Goal: Task Accomplishment & Management: Manage account settings

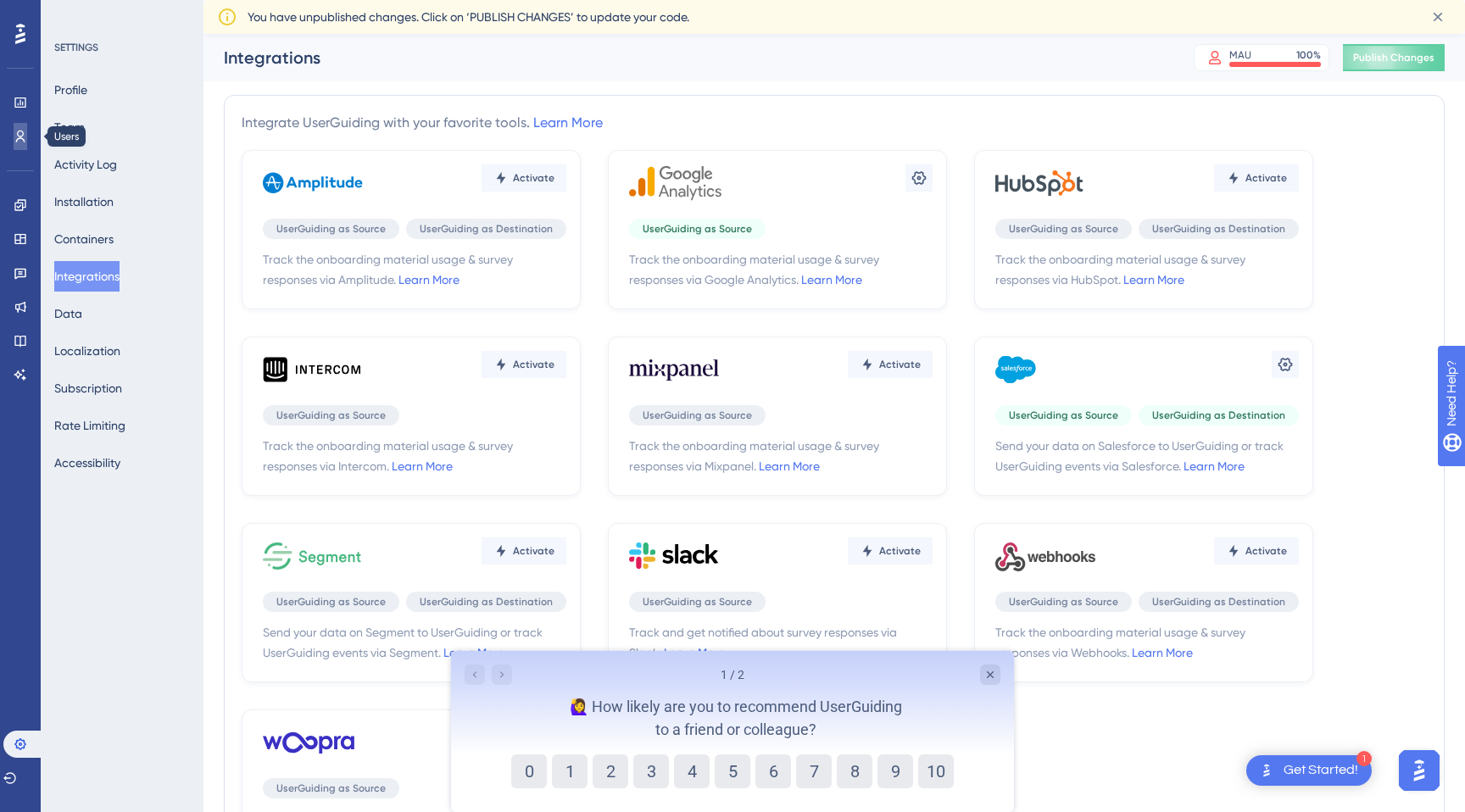
click at [20, 131] on icon at bounding box center [20, 136] width 9 height 12
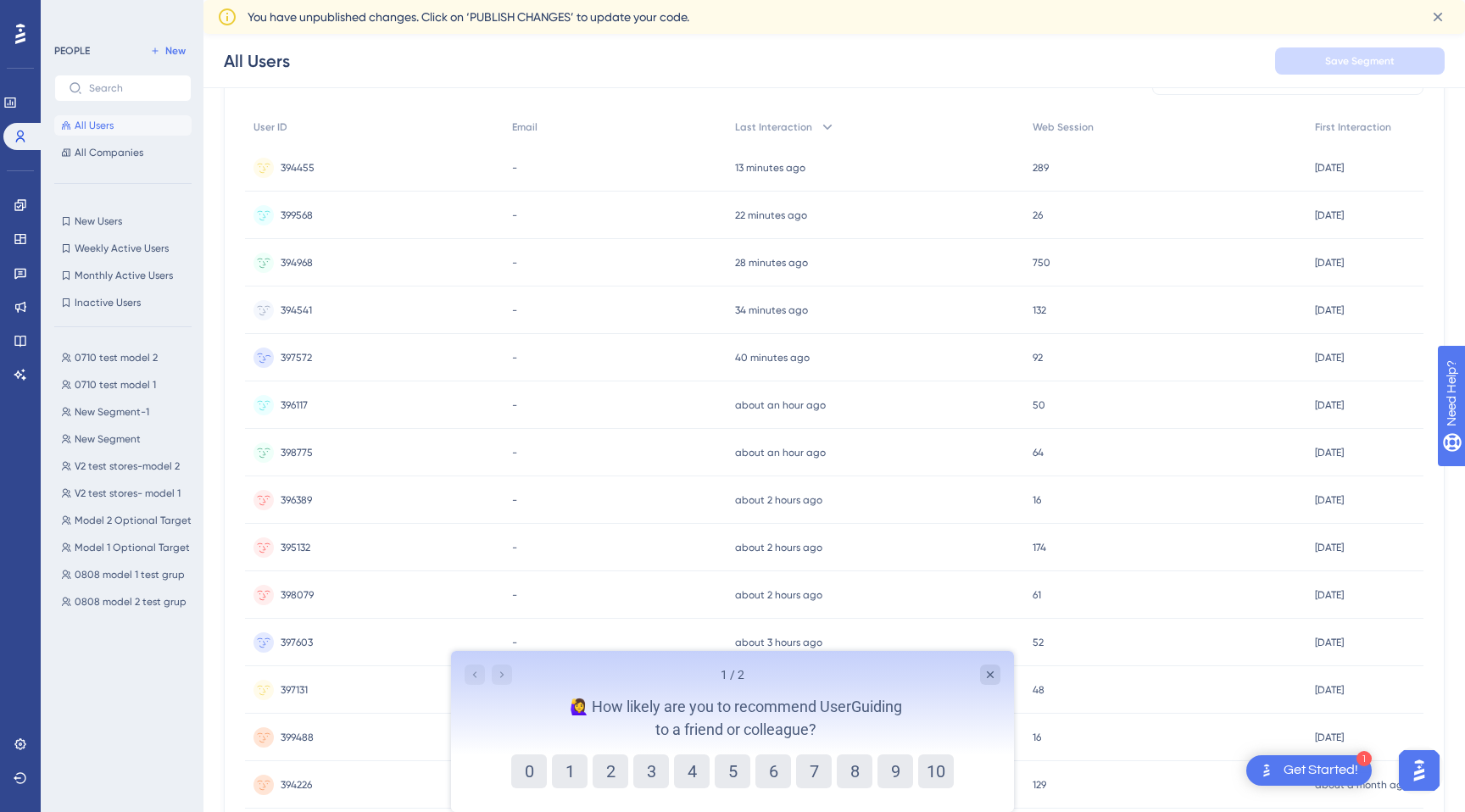
scroll to position [59, 0]
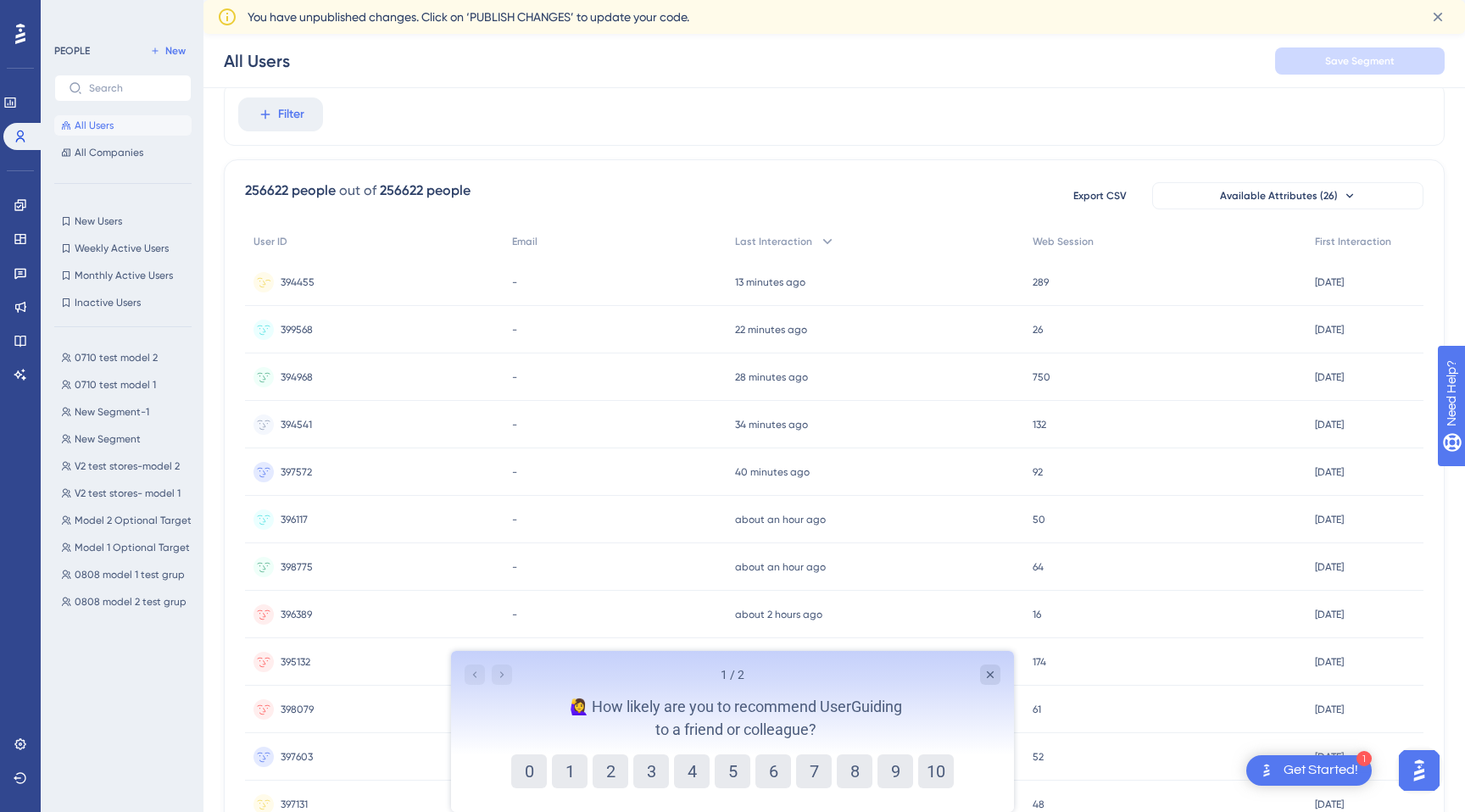
click at [471, 286] on div "394455 394455" at bounding box center [373, 282] width 258 height 47
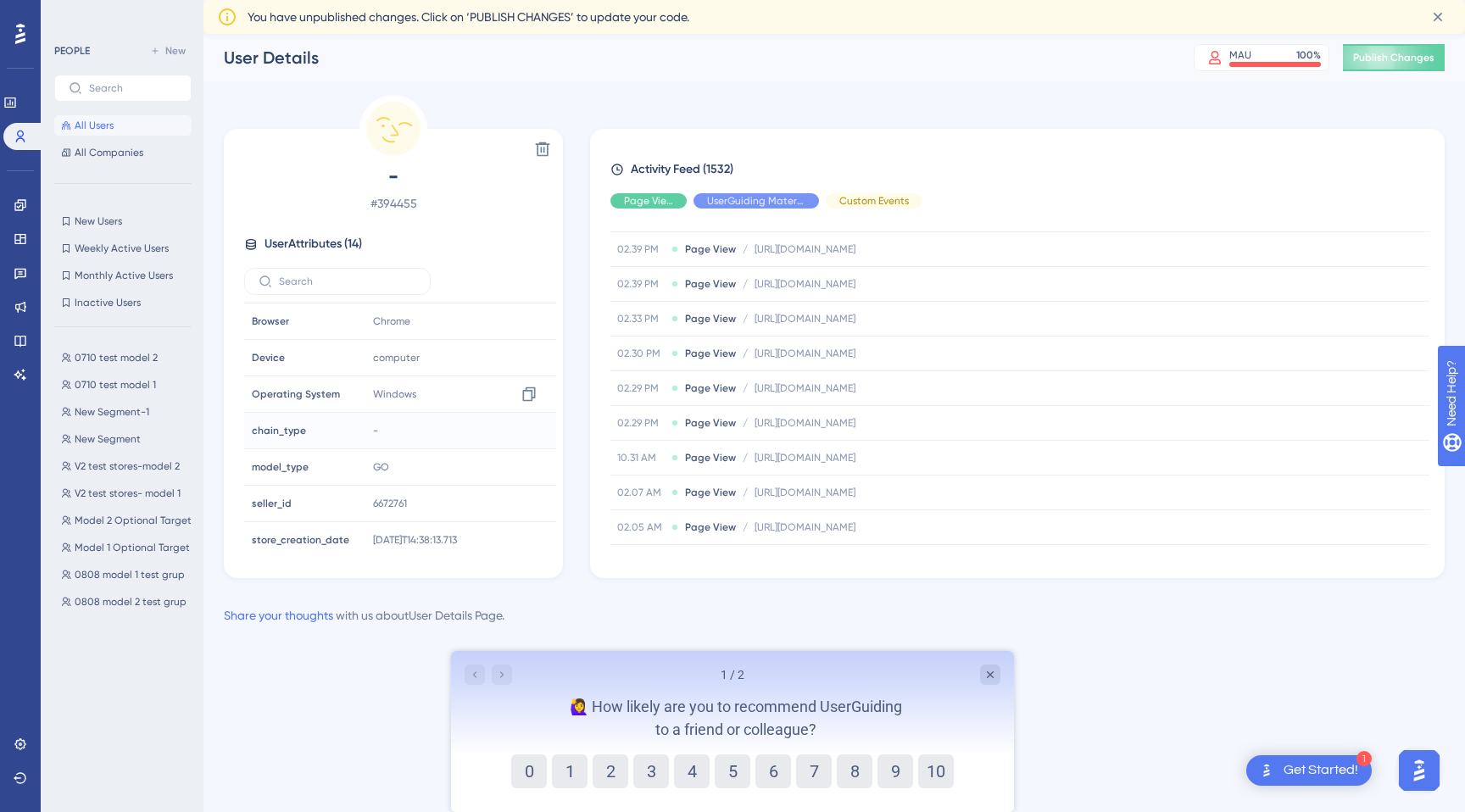
scroll to position [261, 0]
click at [122, 442] on span "New Segment" at bounding box center [107, 439] width 66 height 14
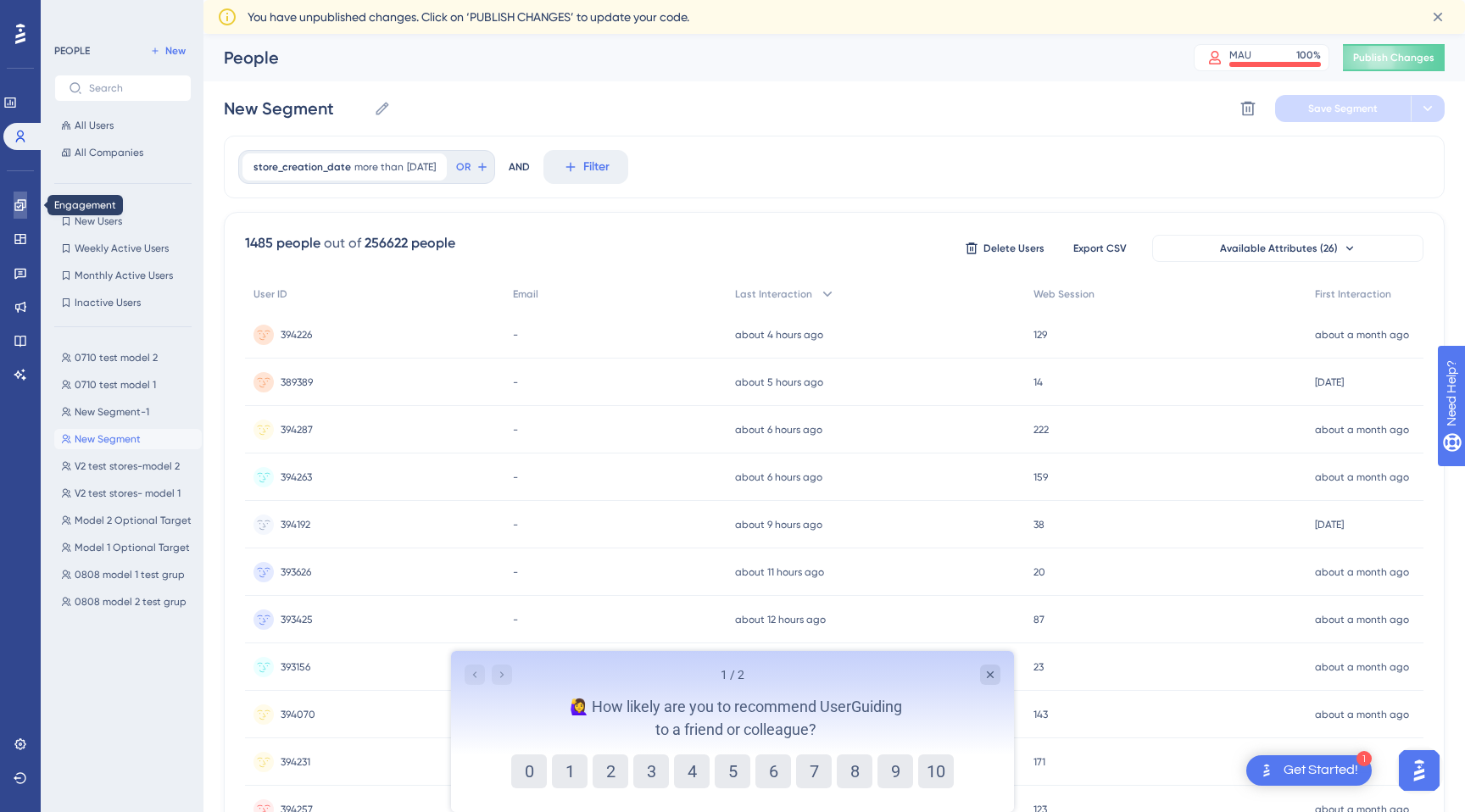
click at [22, 198] on icon at bounding box center [21, 205] width 14 height 14
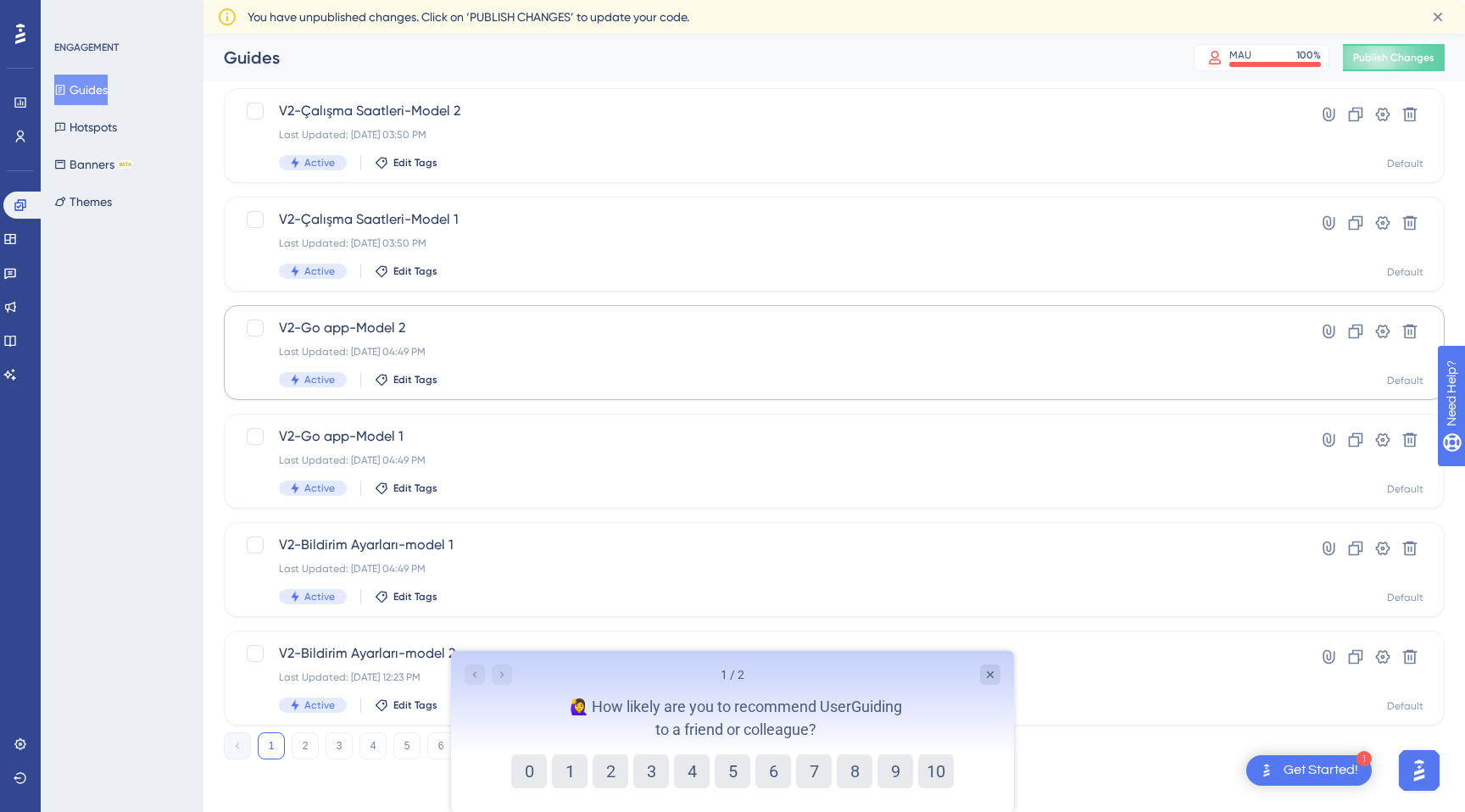
scroll to position [504, 0]
click at [306, 743] on button "2" at bounding box center [305, 744] width 27 height 27
click at [338, 744] on button "3" at bounding box center [339, 744] width 27 height 27
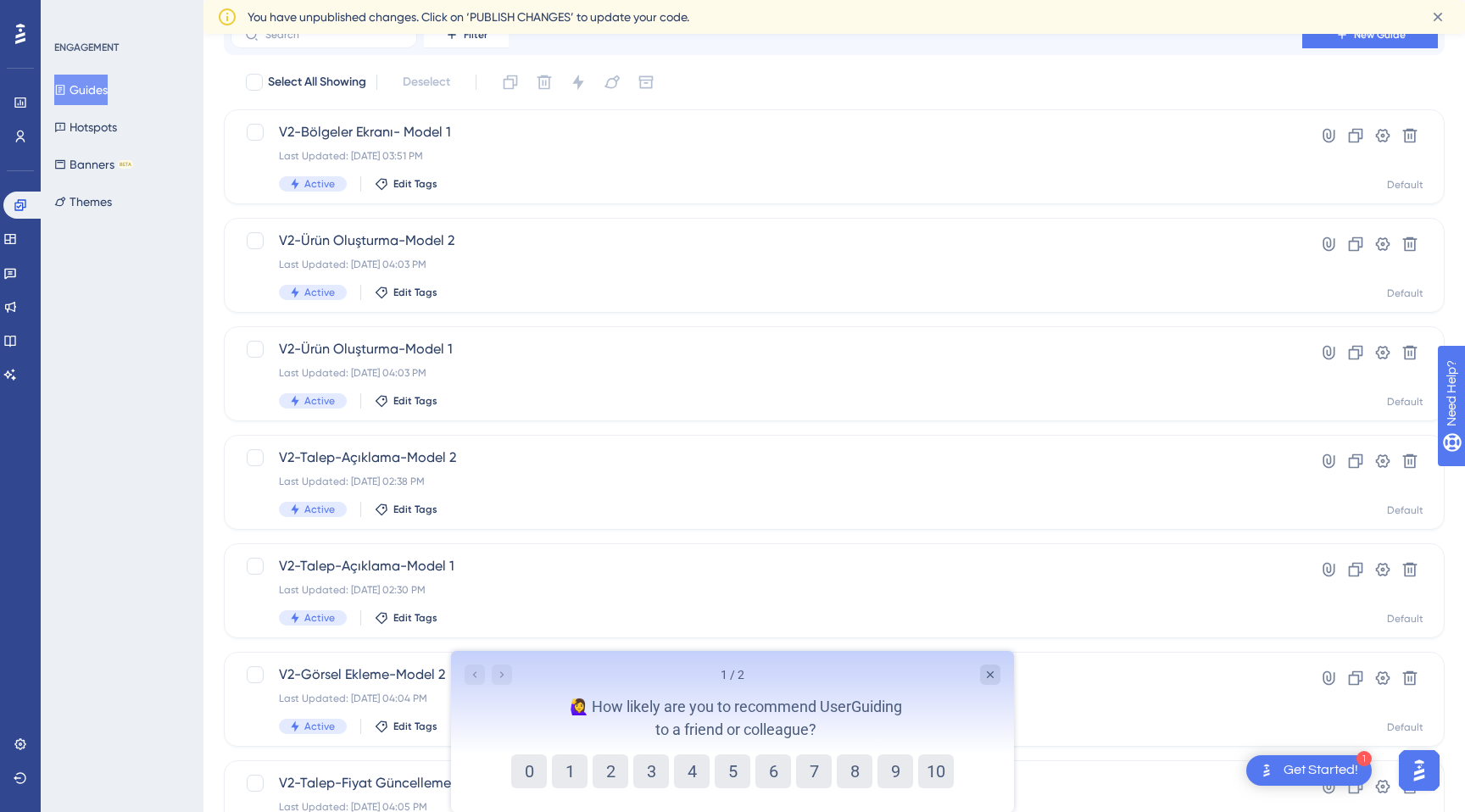
scroll to position [0, 0]
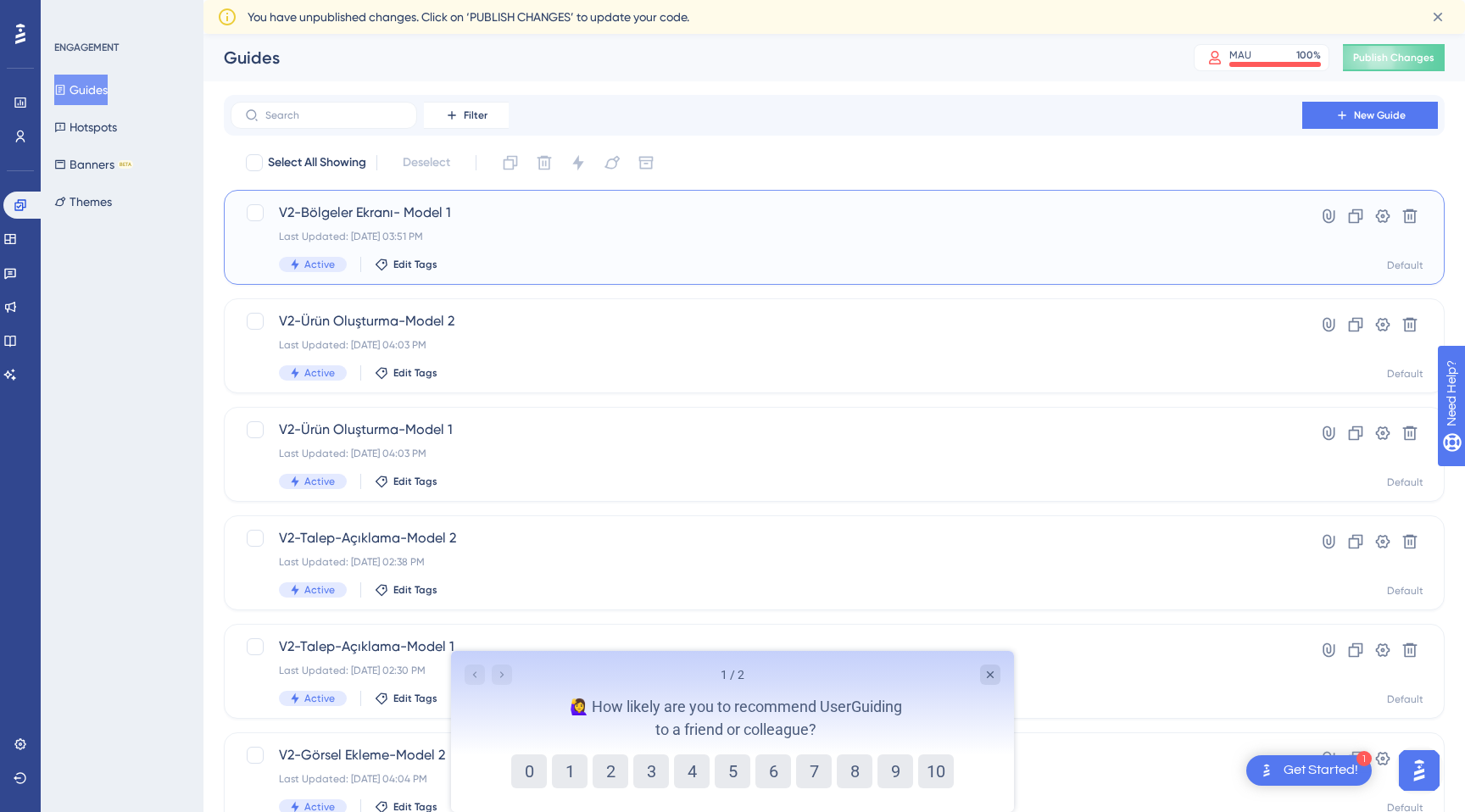
click at [426, 212] on span "V2-Bölgeler Ekranı- Model 1" at bounding box center [766, 212] width 975 height 21
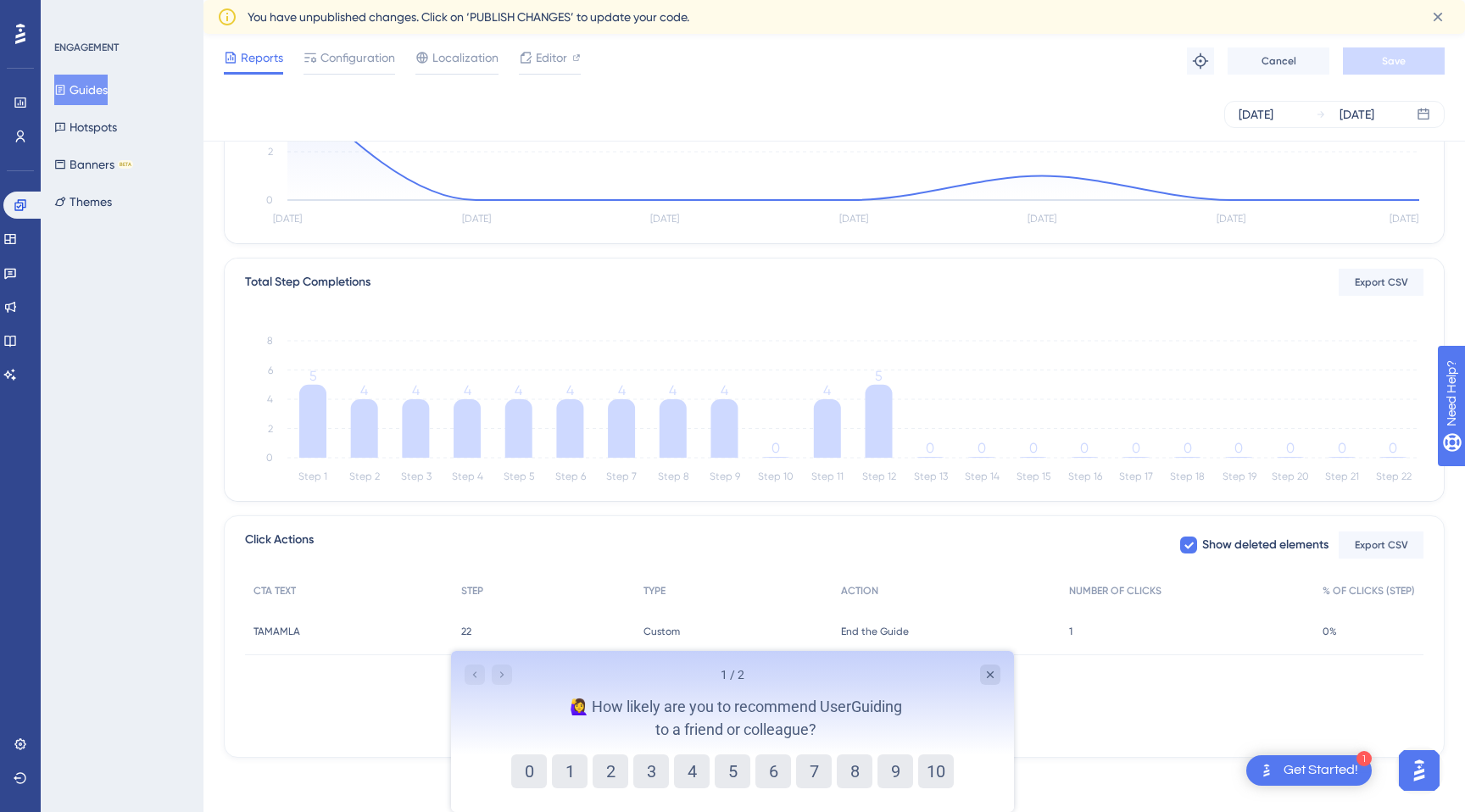
scroll to position [202, 0]
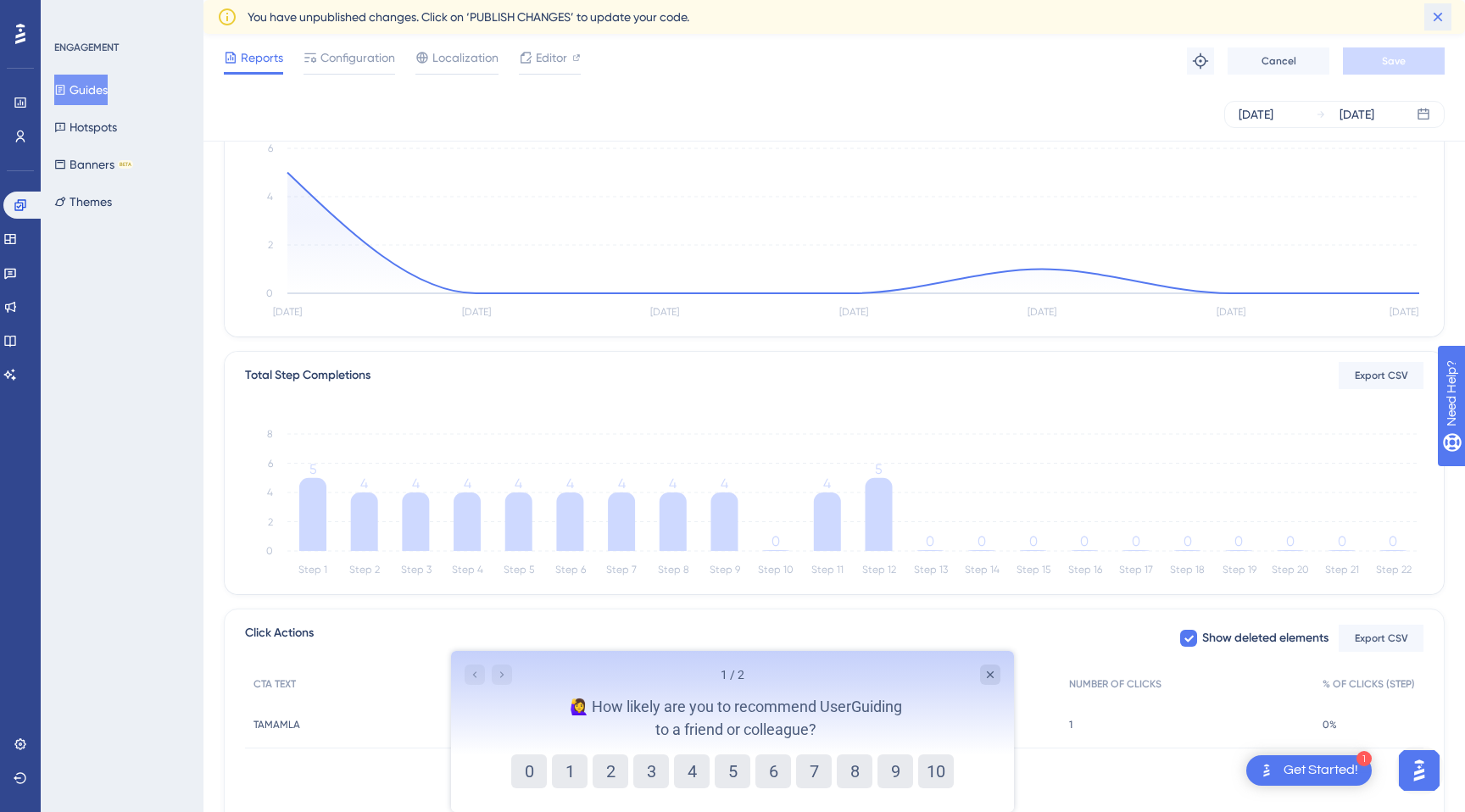
click at [1439, 15] on icon at bounding box center [1438, 17] width 9 height 9
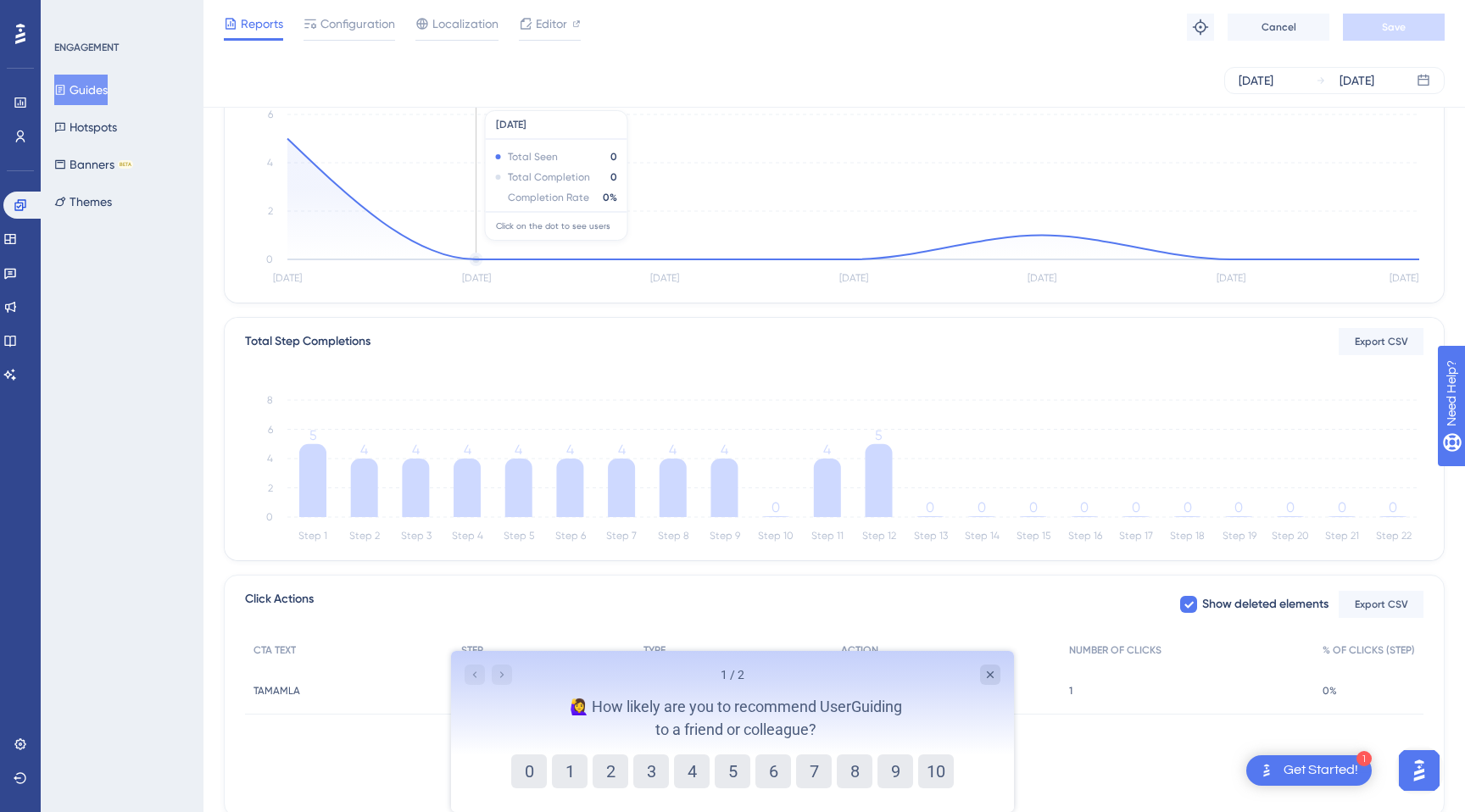
scroll to position [0, 0]
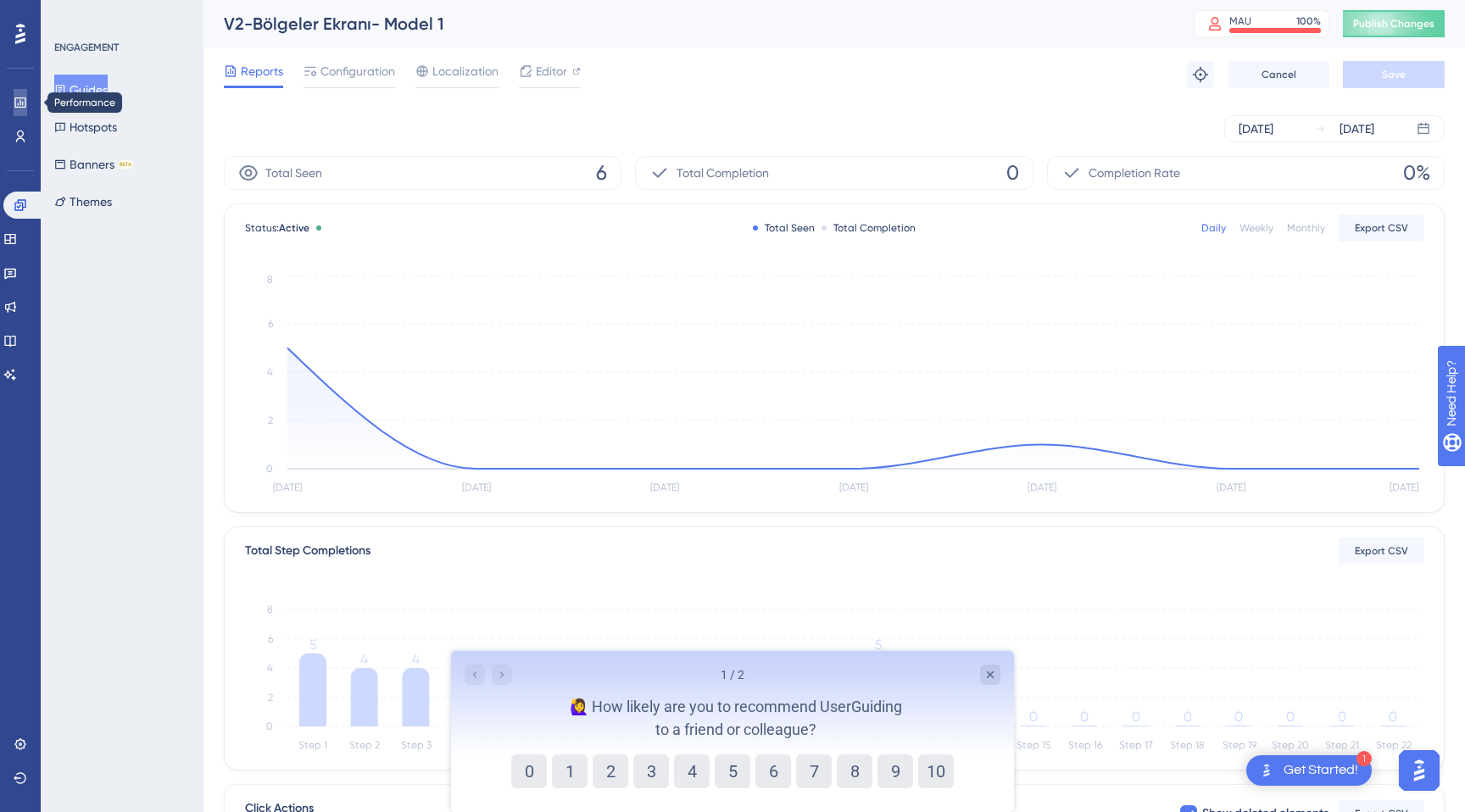
click at [22, 98] on icon at bounding box center [21, 103] width 14 height 14
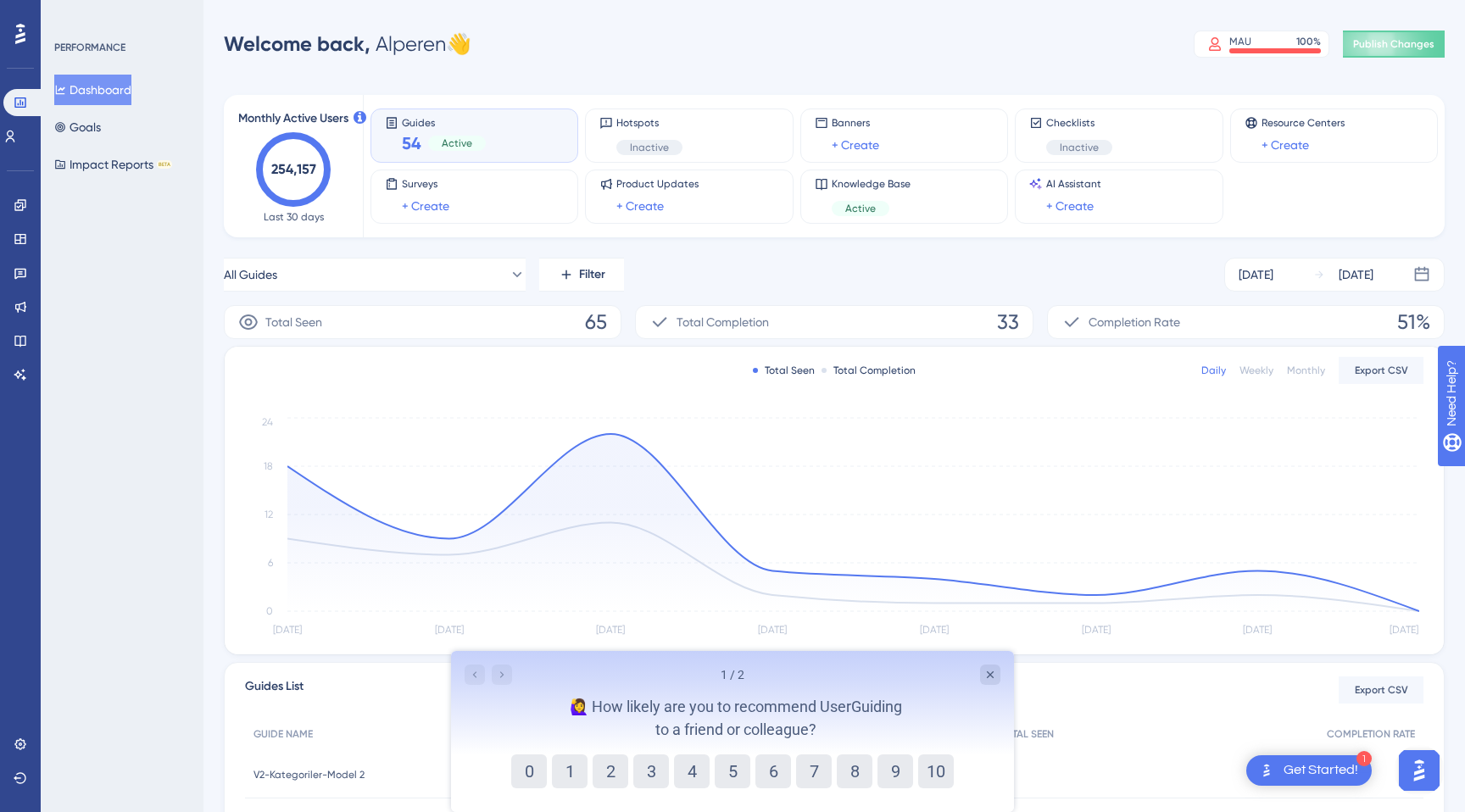
click at [17, 220] on div "Engagement Widgets Feedback Product Updates Knowledge Base AI Assistant" at bounding box center [21, 290] width 14 height 196
click at [17, 201] on icon at bounding box center [21, 205] width 14 height 14
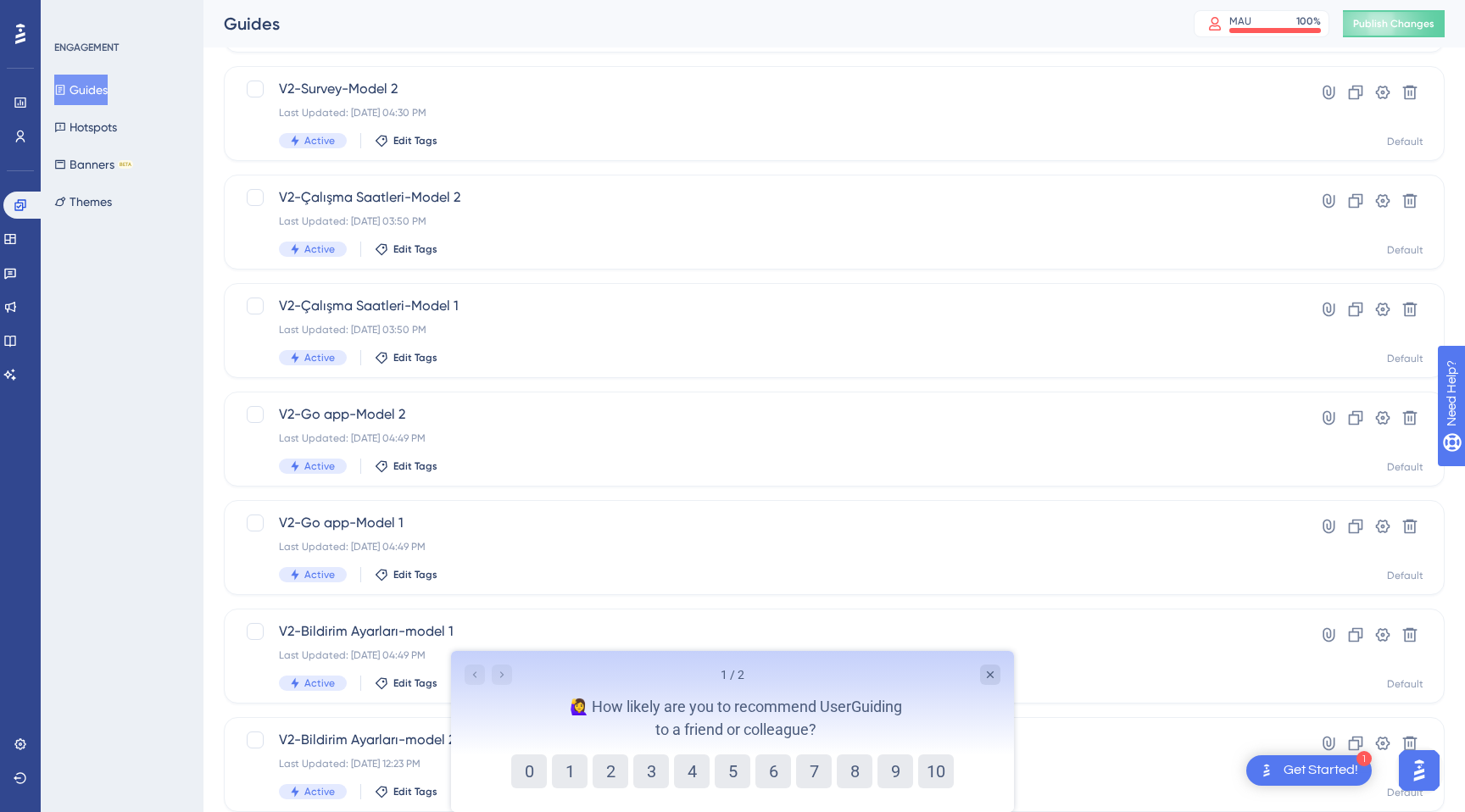
scroll to position [504, 0]
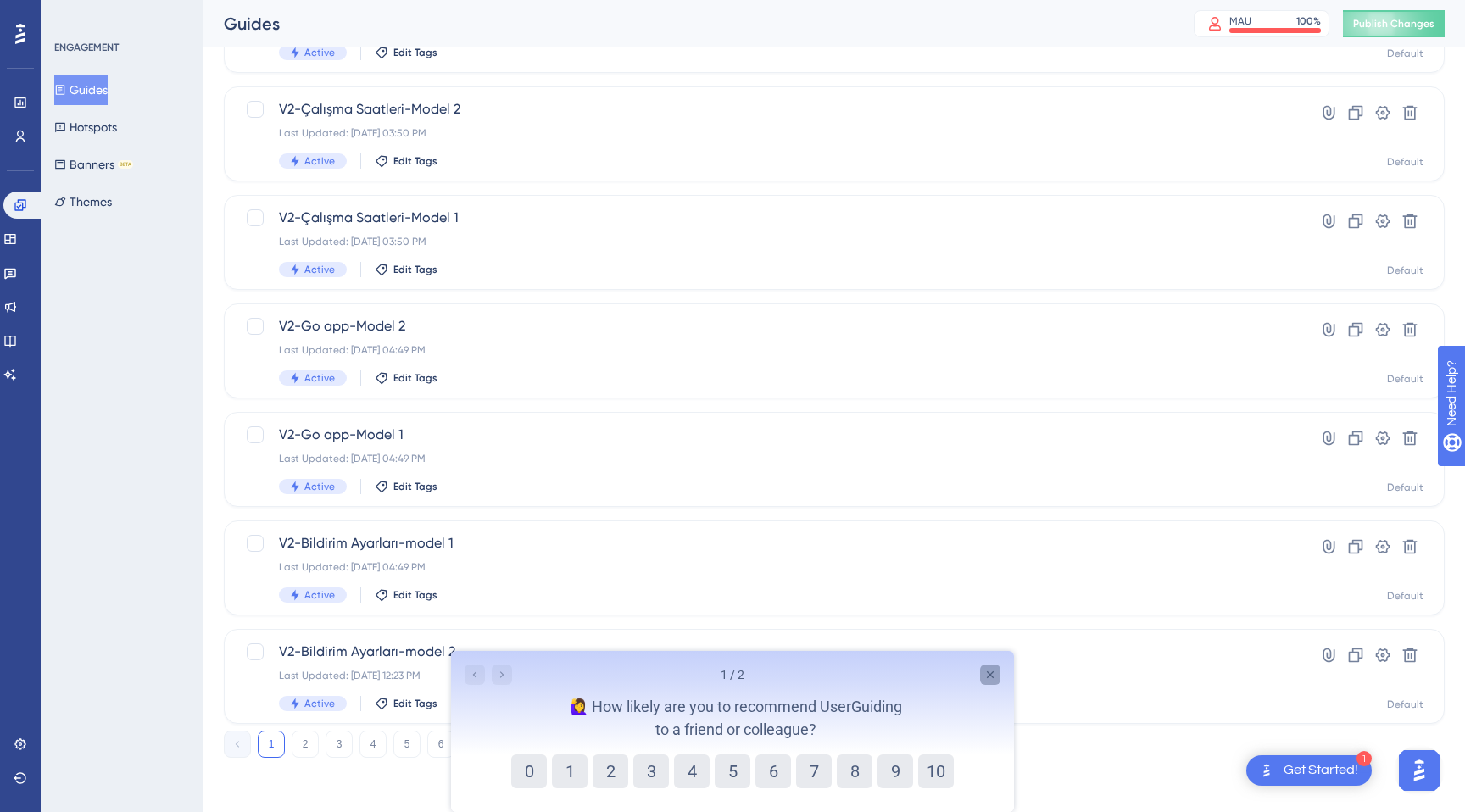
click at [980, 672] on div "Close survey" at bounding box center [990, 675] width 21 height 21
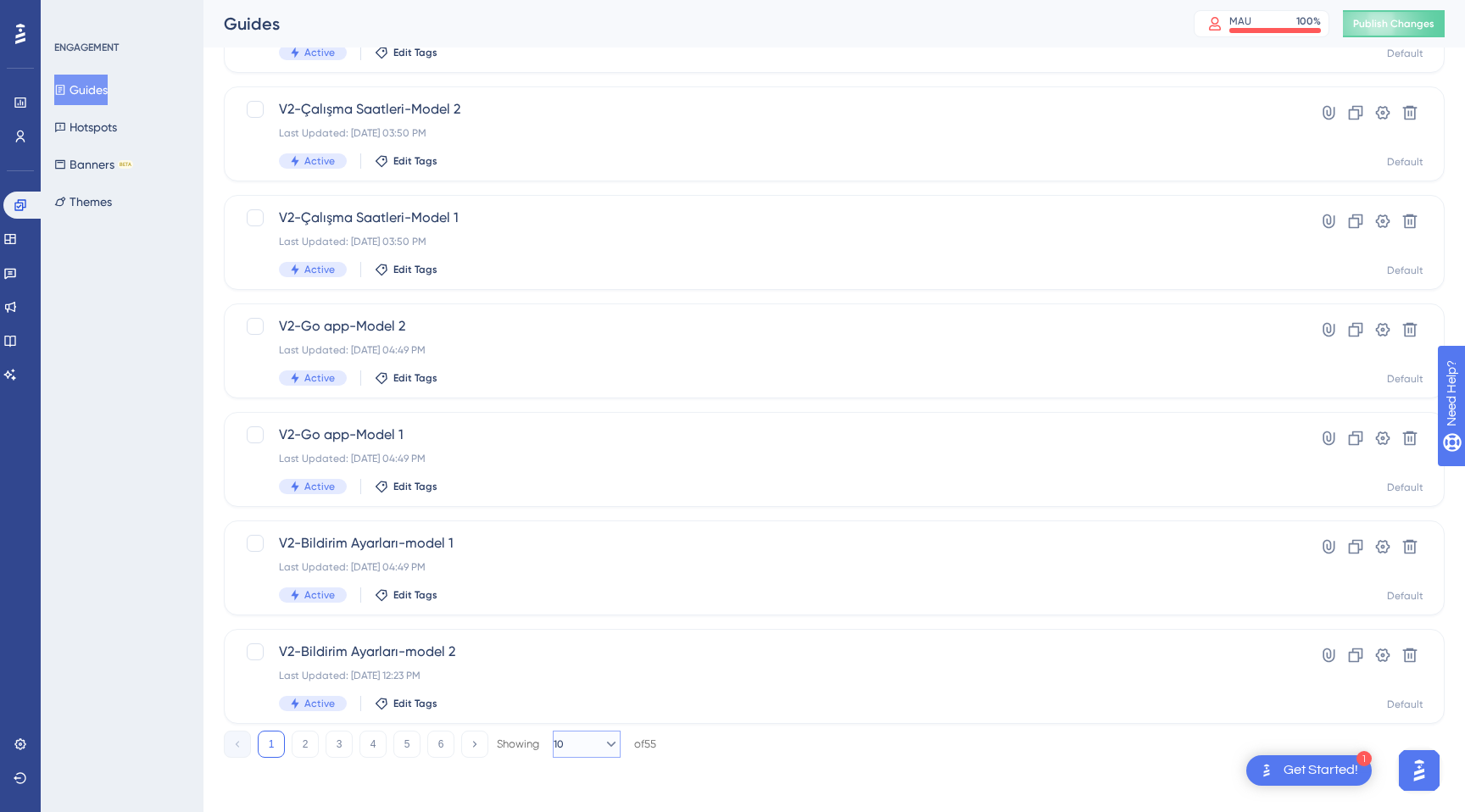
click at [590, 746] on button "10" at bounding box center [586, 744] width 68 height 27
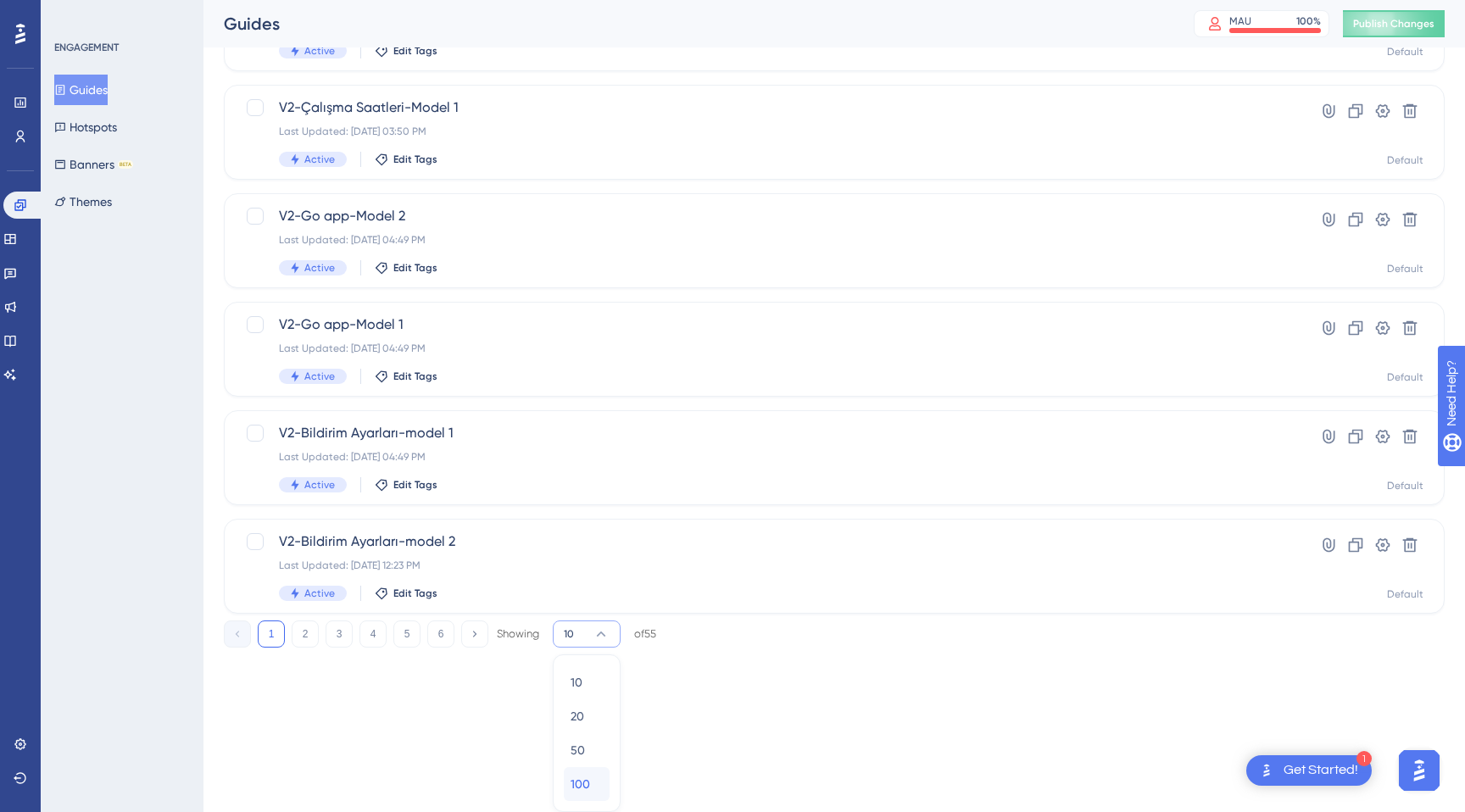
click at [593, 781] on div "100 100" at bounding box center [586, 784] width 32 height 34
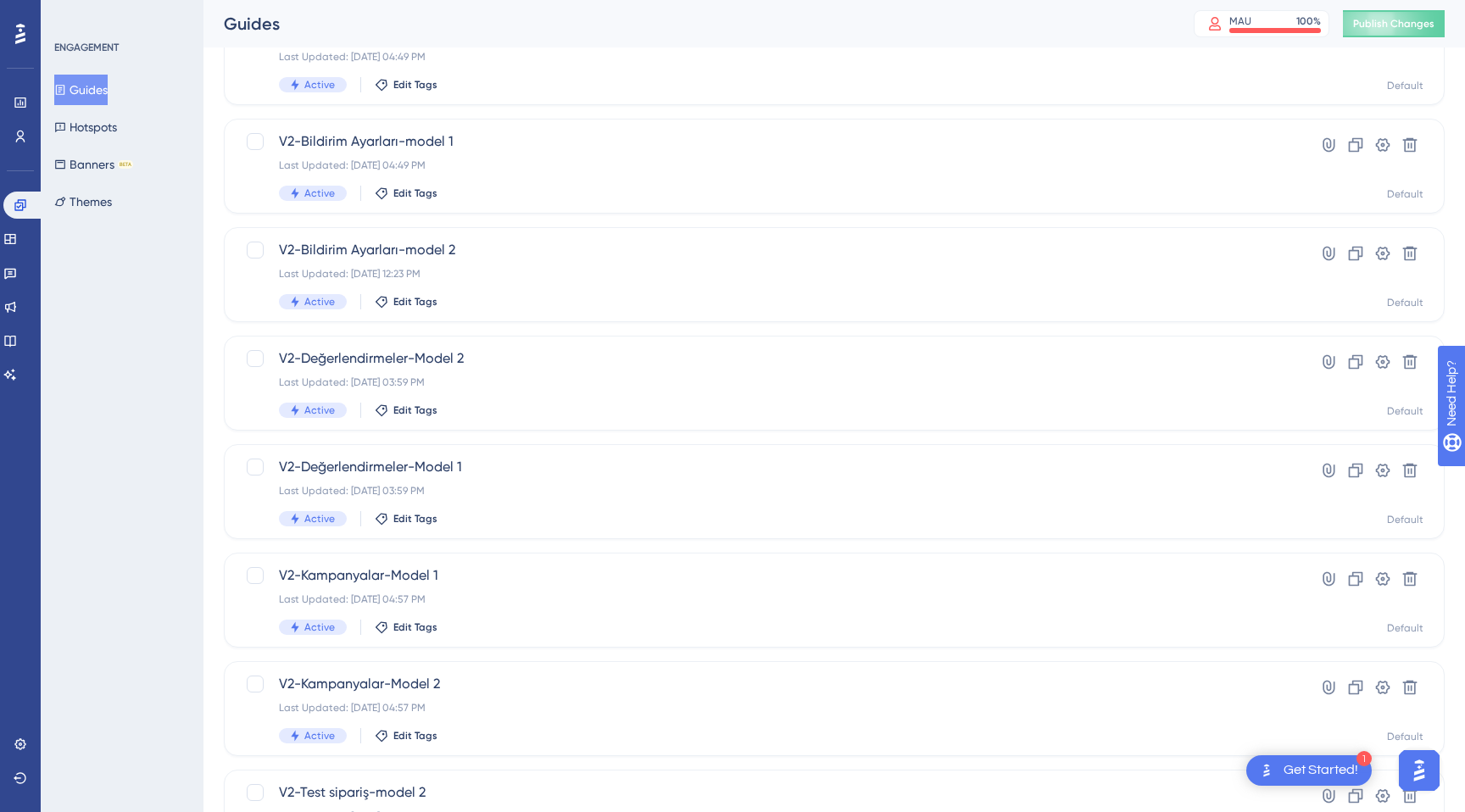
scroll to position [0, 0]
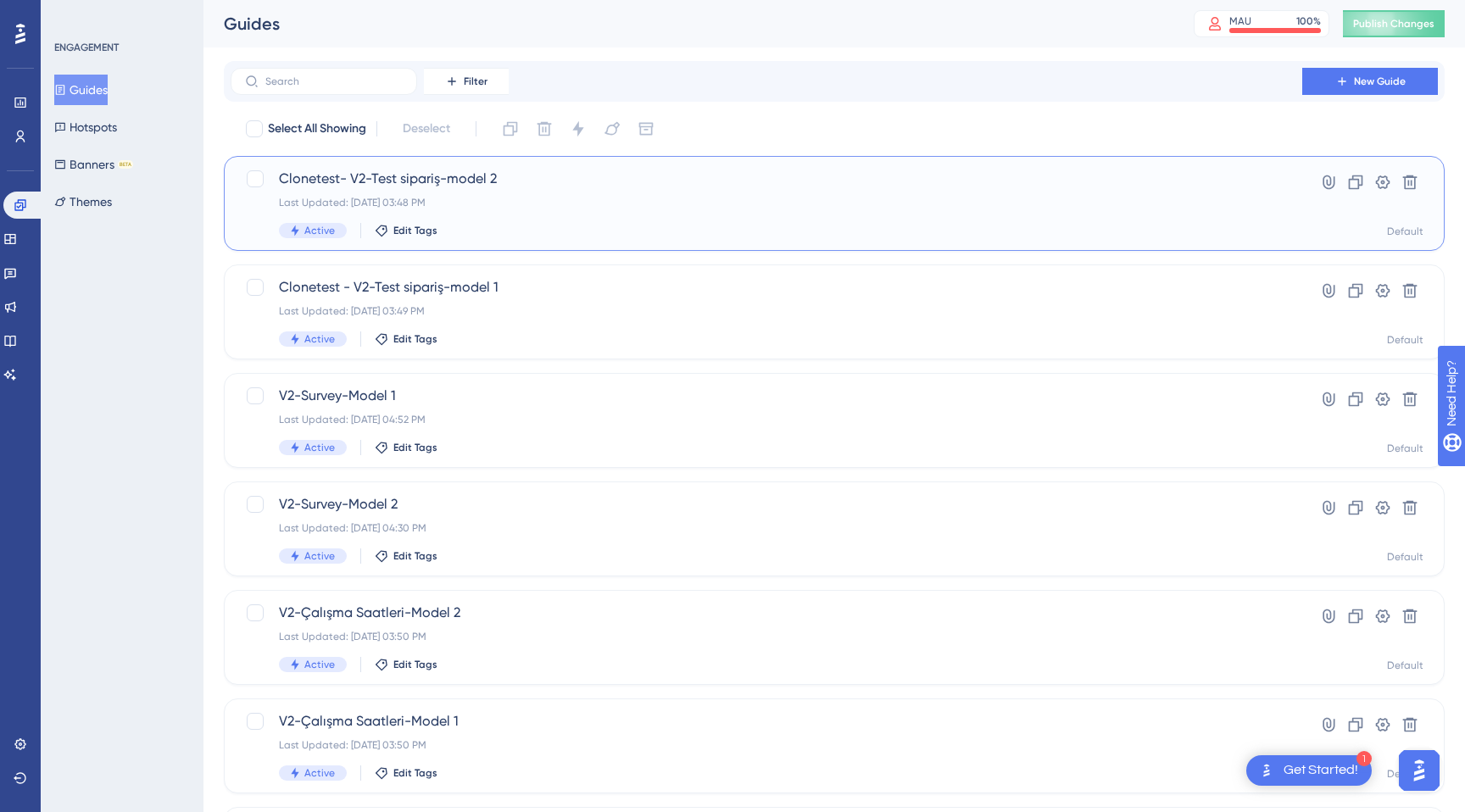
click at [443, 182] on span "Clonetest- V2-Test sipariş-model 2" at bounding box center [766, 179] width 975 height 21
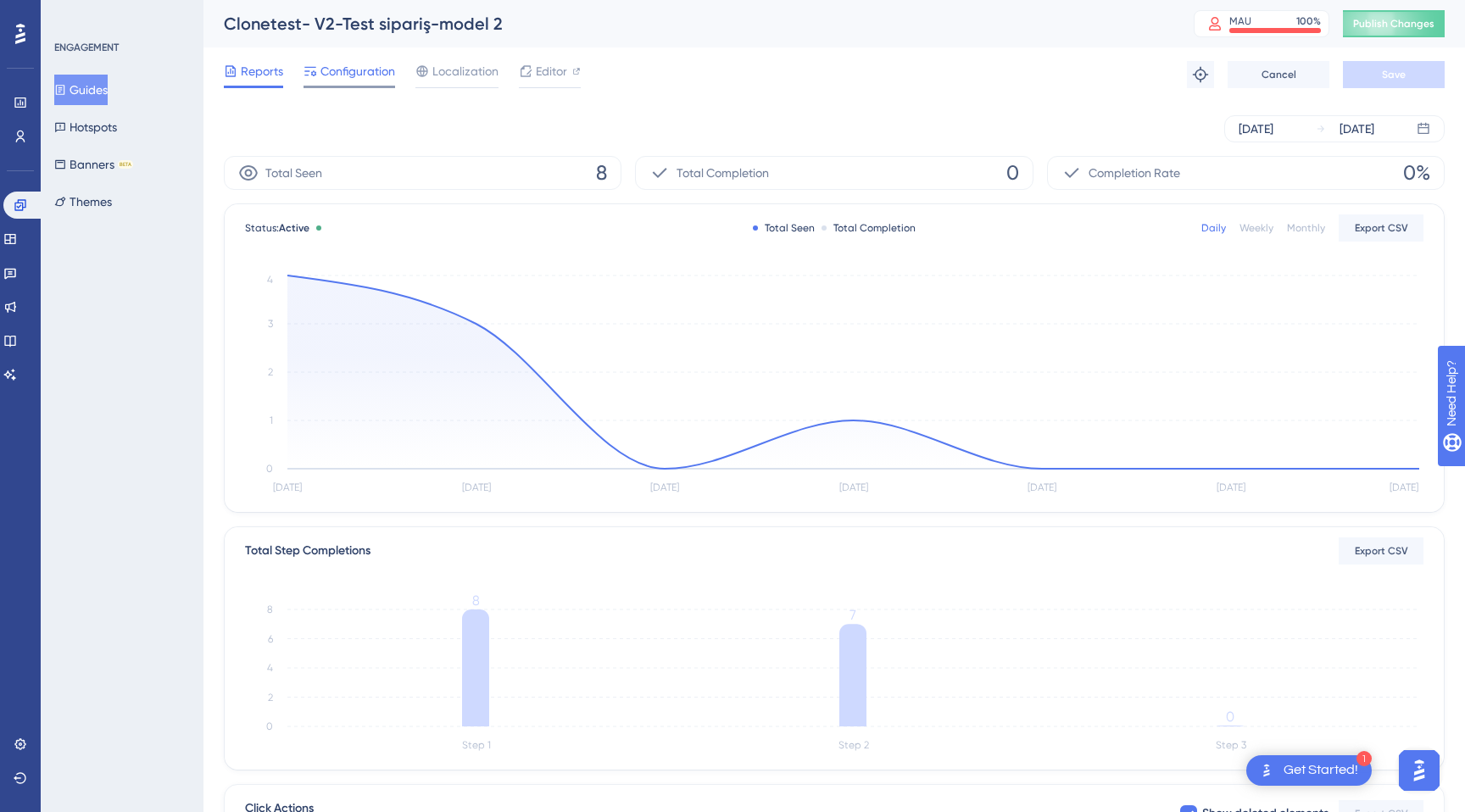
click at [354, 74] on span "Configuration" at bounding box center [357, 71] width 75 height 21
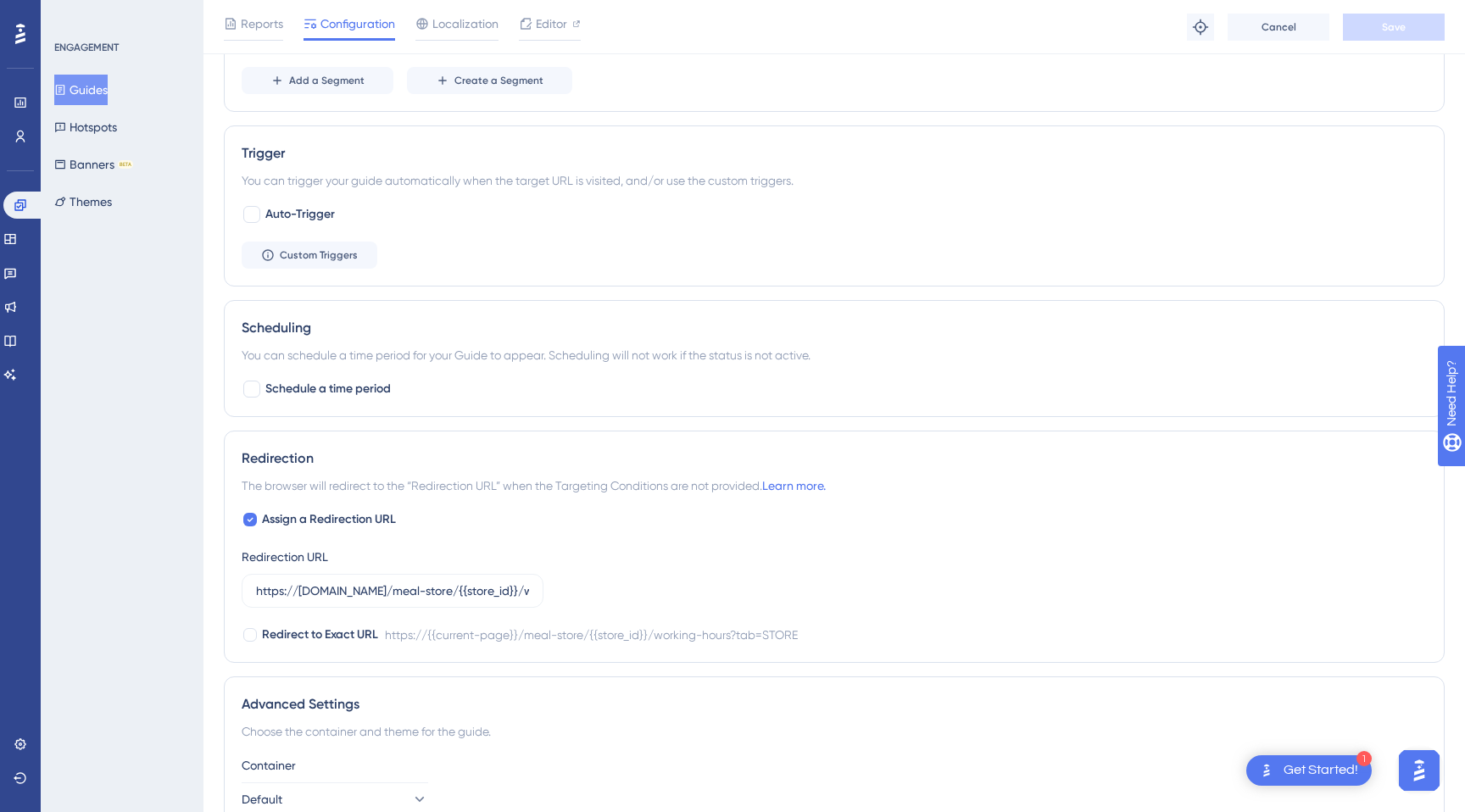
scroll to position [882, 0]
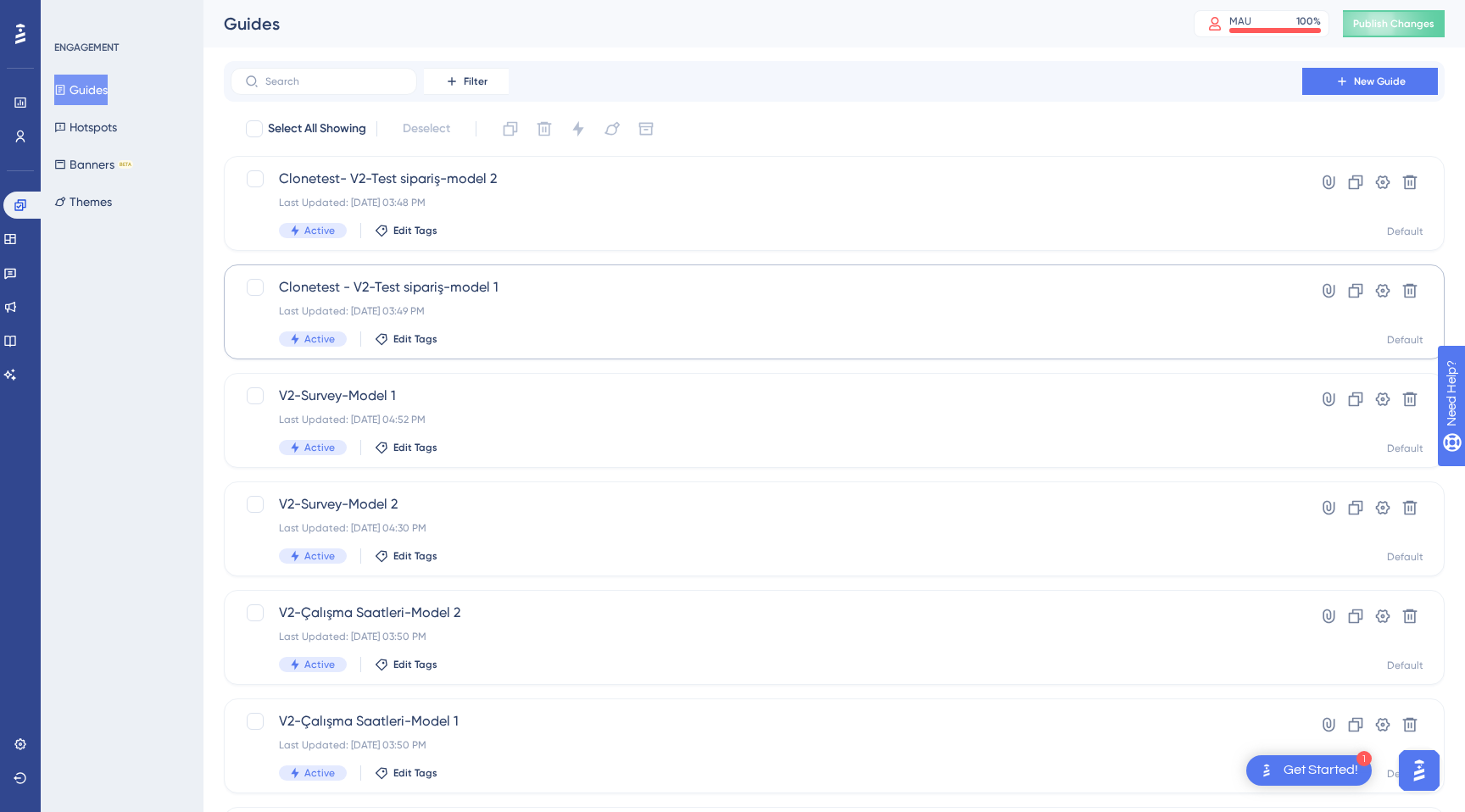
scroll to position [504, 0]
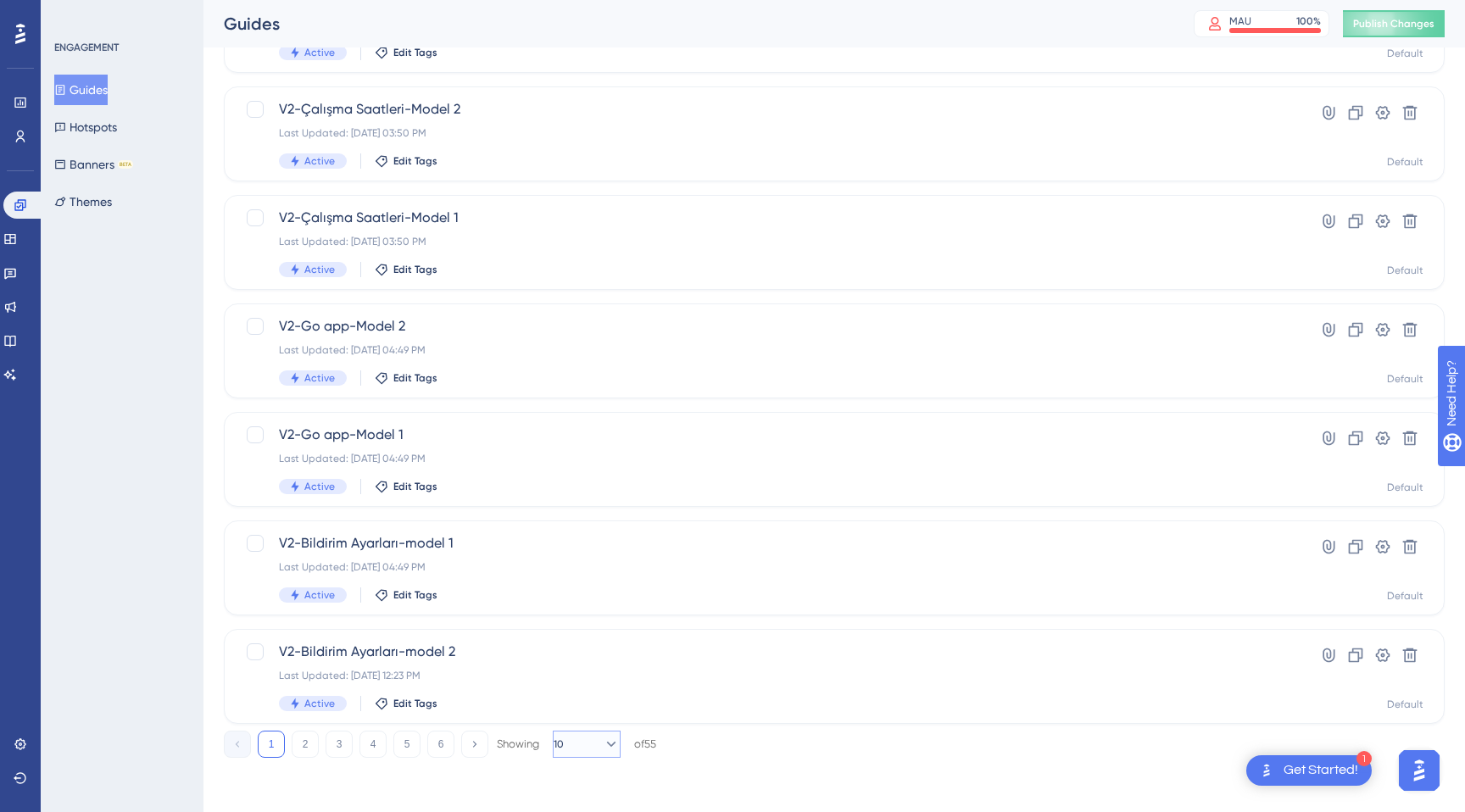
click at [588, 744] on button "10" at bounding box center [586, 744] width 68 height 27
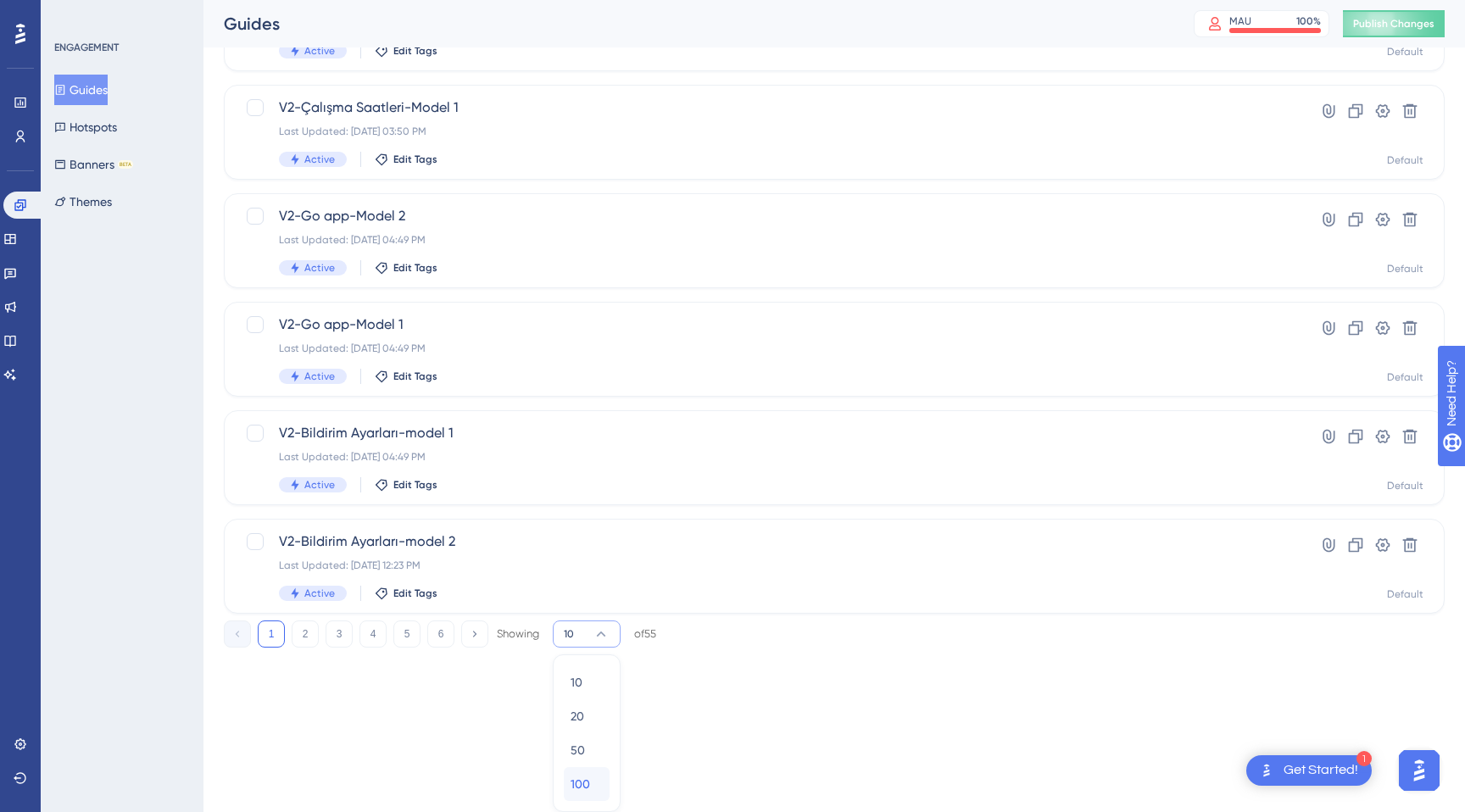
click at [591, 784] on div "100 100" at bounding box center [586, 784] width 32 height 34
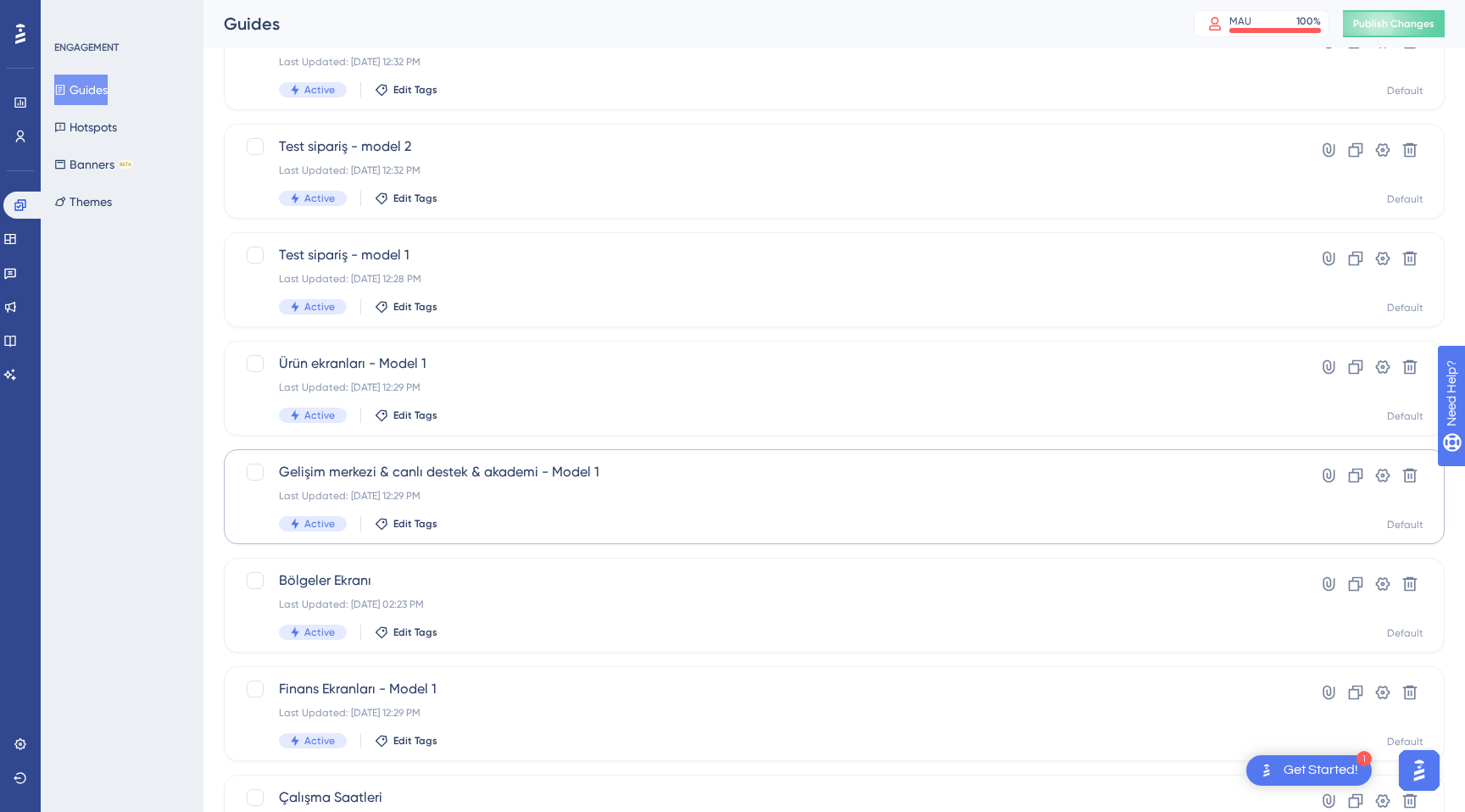
scroll to position [5128, 0]
click at [517, 474] on span "Gelişim merkezi & canlı destek & akademi - Model 1" at bounding box center [766, 474] width 975 height 21
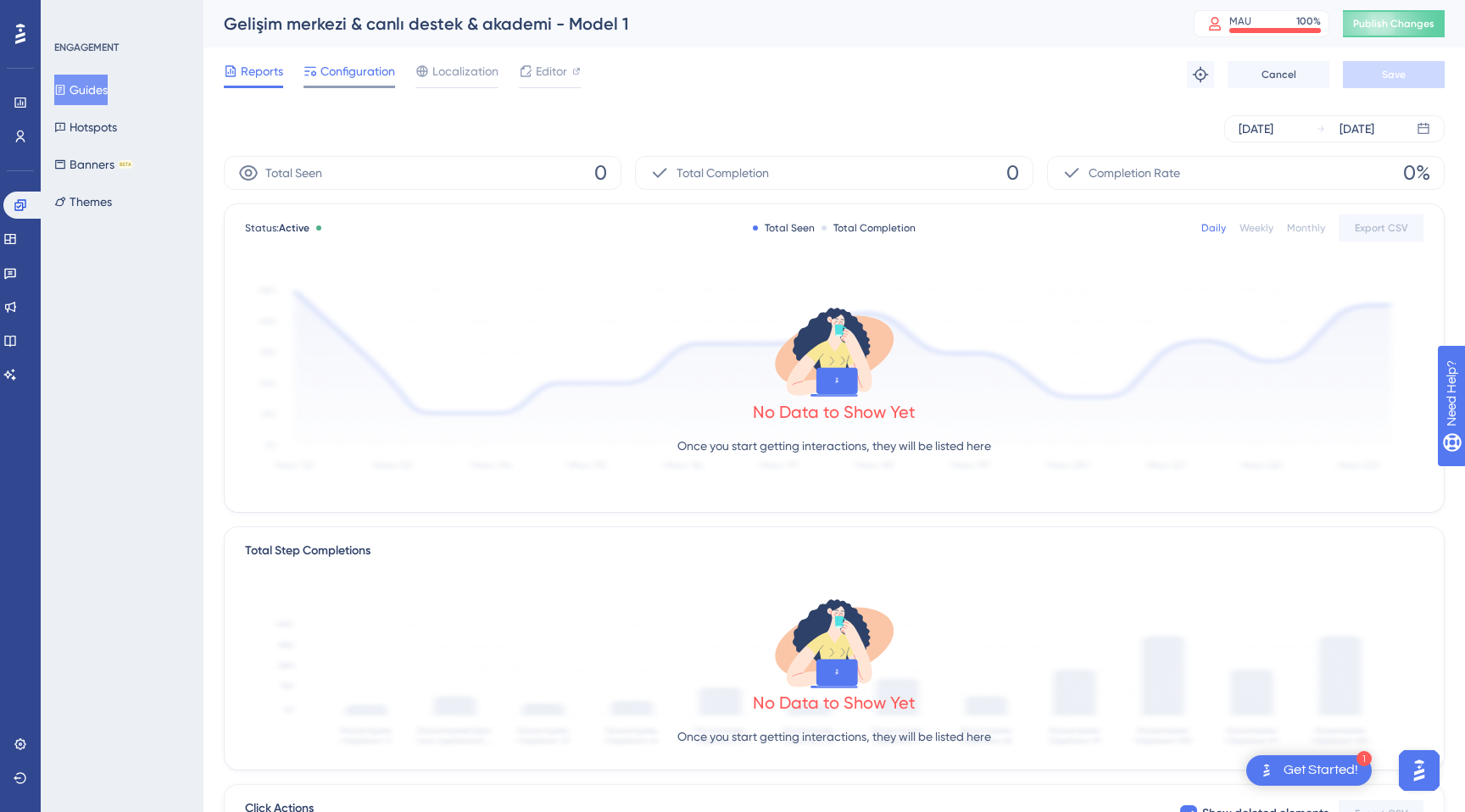
click at [361, 79] on span "Configuration" at bounding box center [357, 71] width 75 height 21
